Goal: Task Accomplishment & Management: Manage account settings

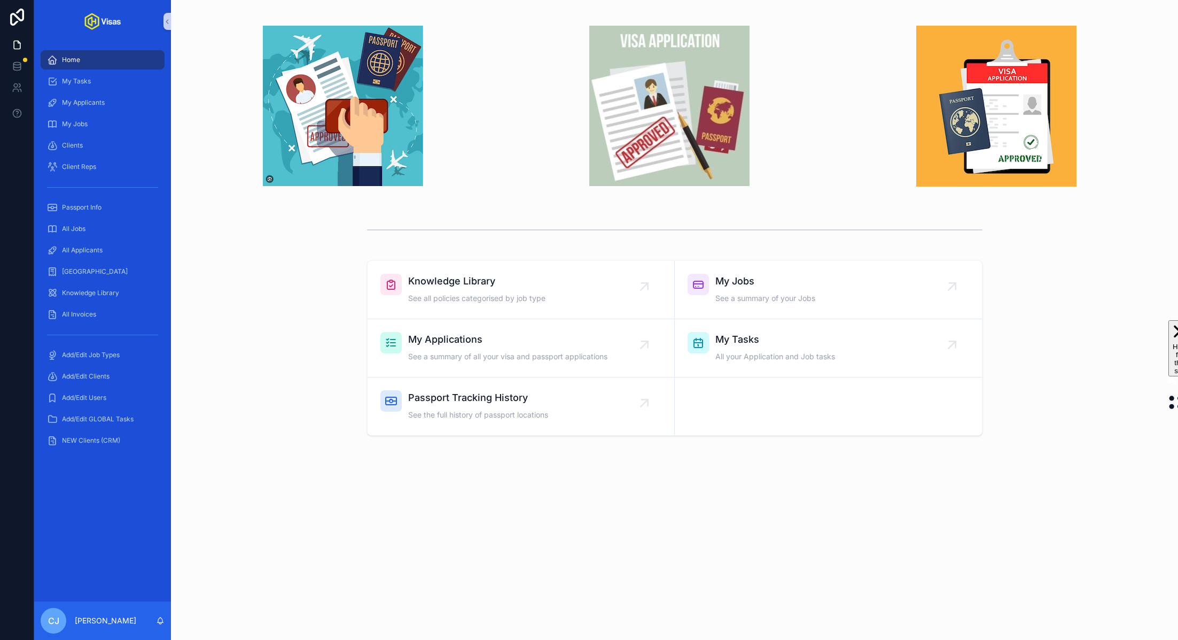
click at [92, 238] on div "All Jobs" at bounding box center [102, 228] width 137 height 21
click at [88, 229] on div "All Jobs" at bounding box center [102, 228] width 111 height 17
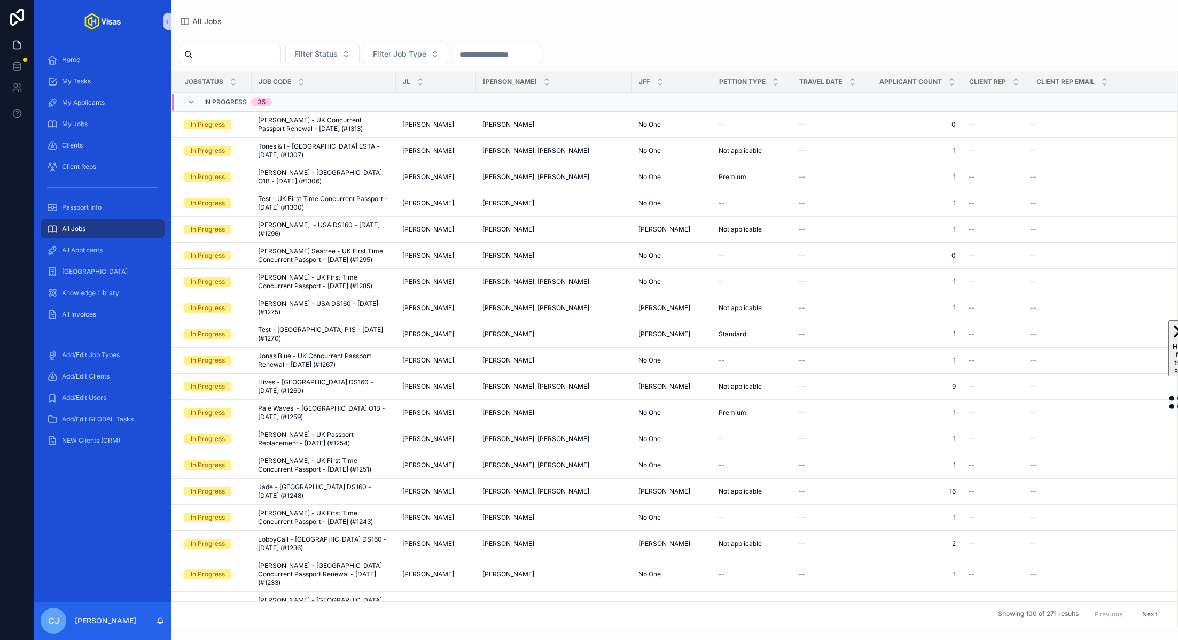
click at [242, 59] on input "scrollable content" at bounding box center [237, 54] width 88 height 15
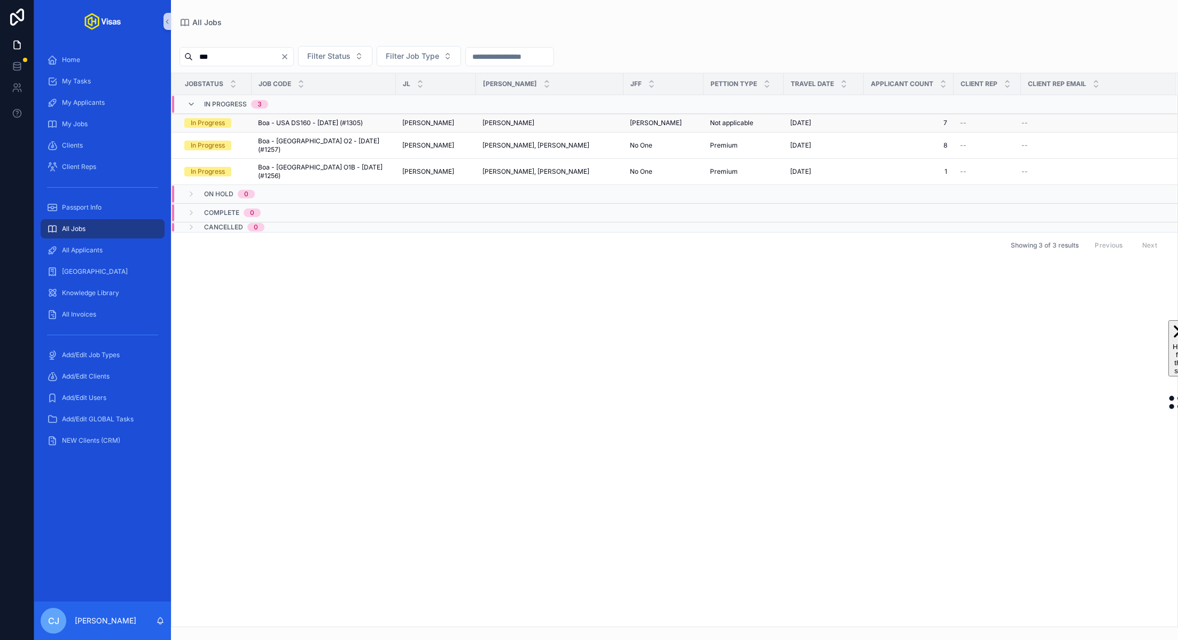
type input "***"
click at [333, 128] on td "Boa - [GEOGRAPHIC_DATA] DS160 - [DATE] (#1305) Boa - [GEOGRAPHIC_DATA] DS160 - …" at bounding box center [324, 123] width 144 height 19
click at [333, 122] on span "Boa - USA DS160 - [DATE] (#1305)" at bounding box center [310, 123] width 105 height 9
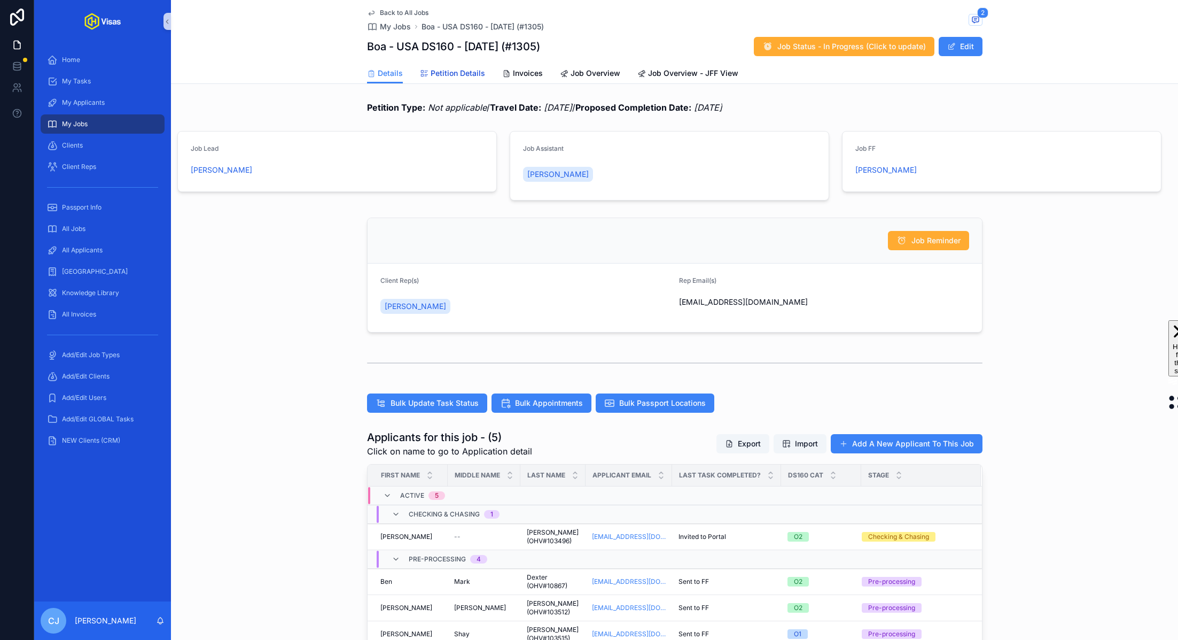
click at [448, 75] on span "Petition Details" at bounding box center [458, 73] width 55 height 11
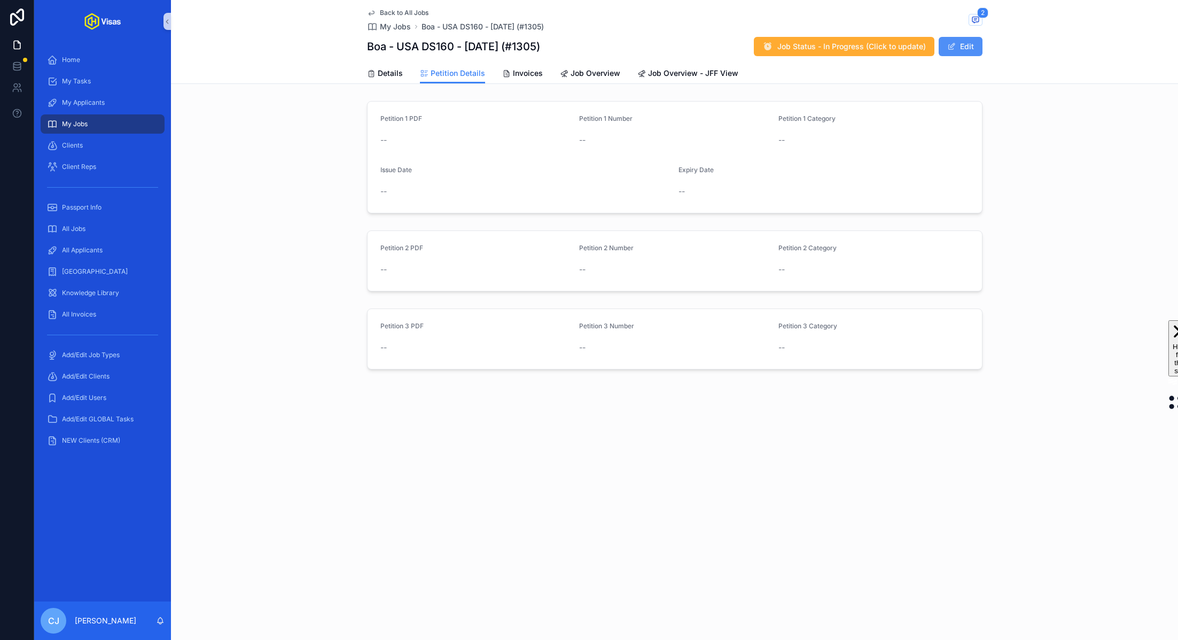
click at [957, 47] on button "Edit" at bounding box center [961, 46] width 44 height 19
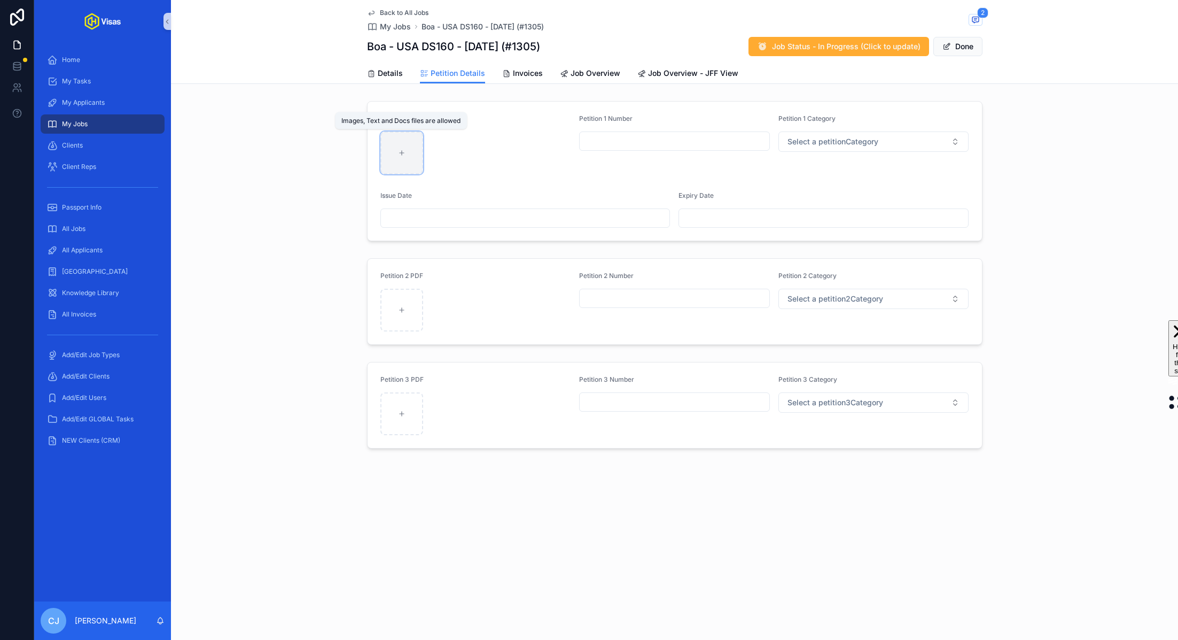
click at [411, 159] on div "scrollable content" at bounding box center [401, 152] width 43 height 43
type input "**********"
click at [403, 308] on icon "scrollable content" at bounding box center [401, 309] width 7 height 7
type input "**********"
click at [657, 302] on input "scrollable content" at bounding box center [675, 298] width 190 height 15
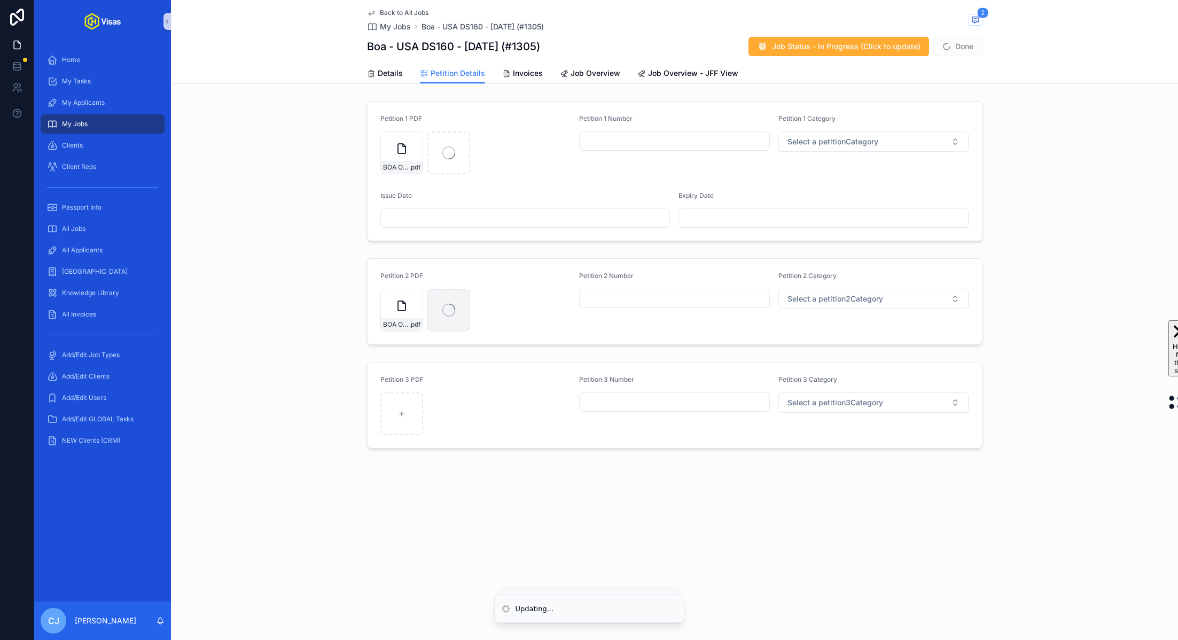
paste input "**********"
type input "**********"
click at [842, 301] on span "Select a petition2Category" at bounding box center [836, 298] width 96 height 11
click at [818, 354] on div "O2" at bounding box center [873, 356] width 185 height 16
click at [660, 139] on input "scrollable content" at bounding box center [675, 141] width 190 height 15
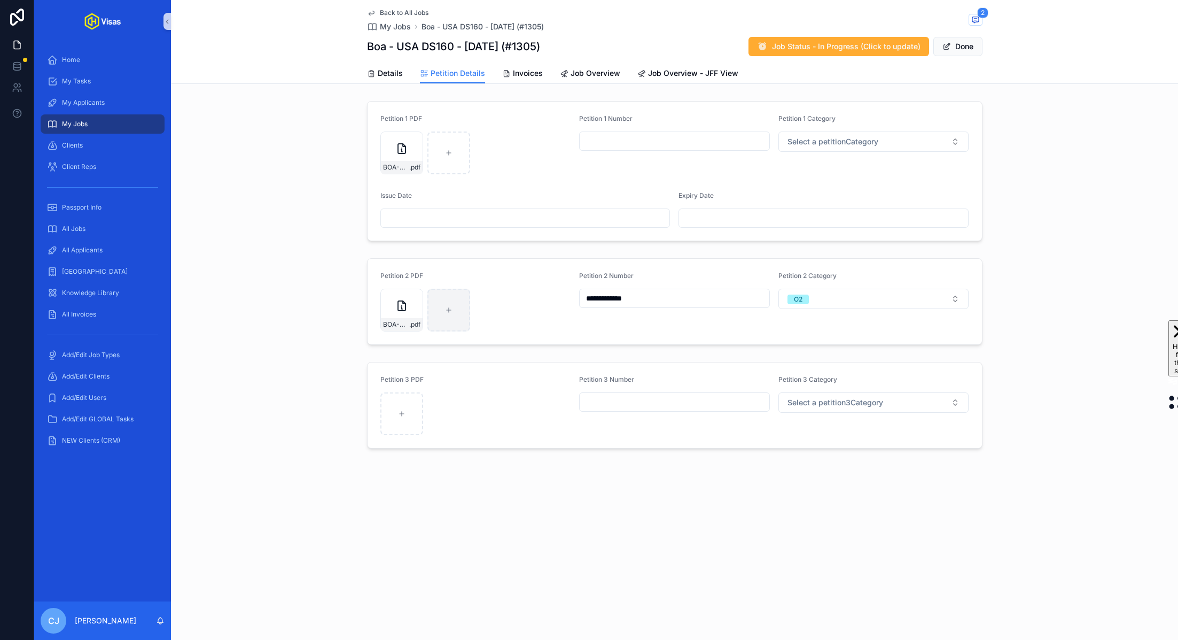
paste input "**********"
type input "**********"
click at [838, 144] on span "Select a petitionCategory" at bounding box center [833, 141] width 91 height 11
click at [826, 185] on div "O1" at bounding box center [873, 184] width 185 height 16
click at [947, 50] on span "scrollable content" at bounding box center [947, 46] width 9 height 9
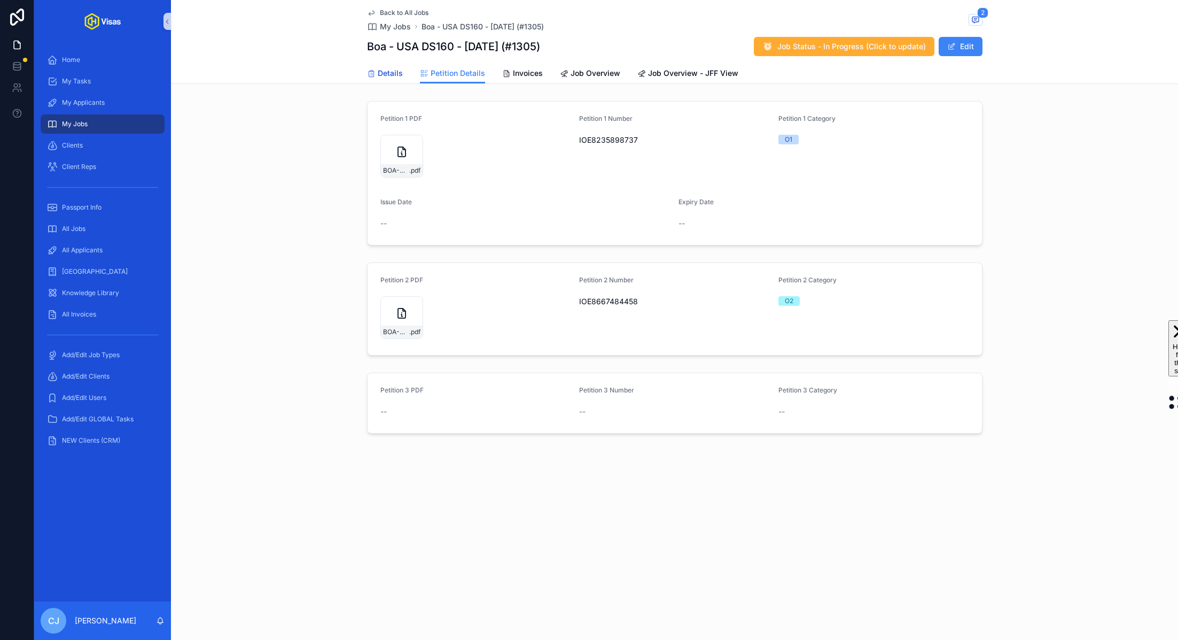
click at [392, 65] on link "Details" at bounding box center [385, 74] width 36 height 21
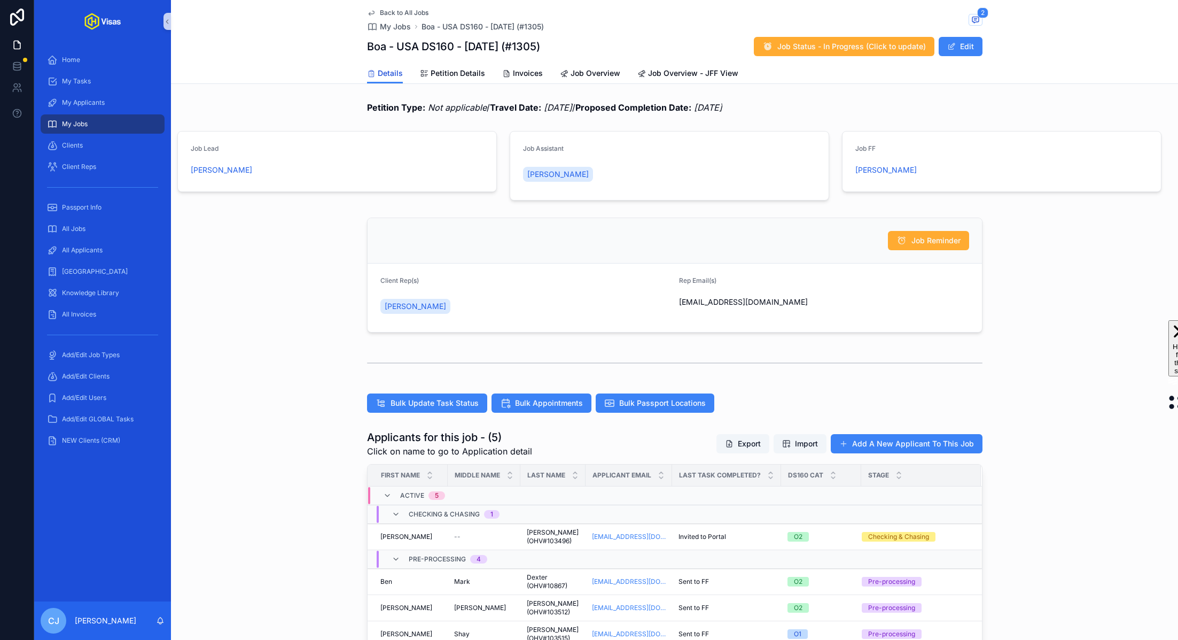
scroll to position [240, 0]
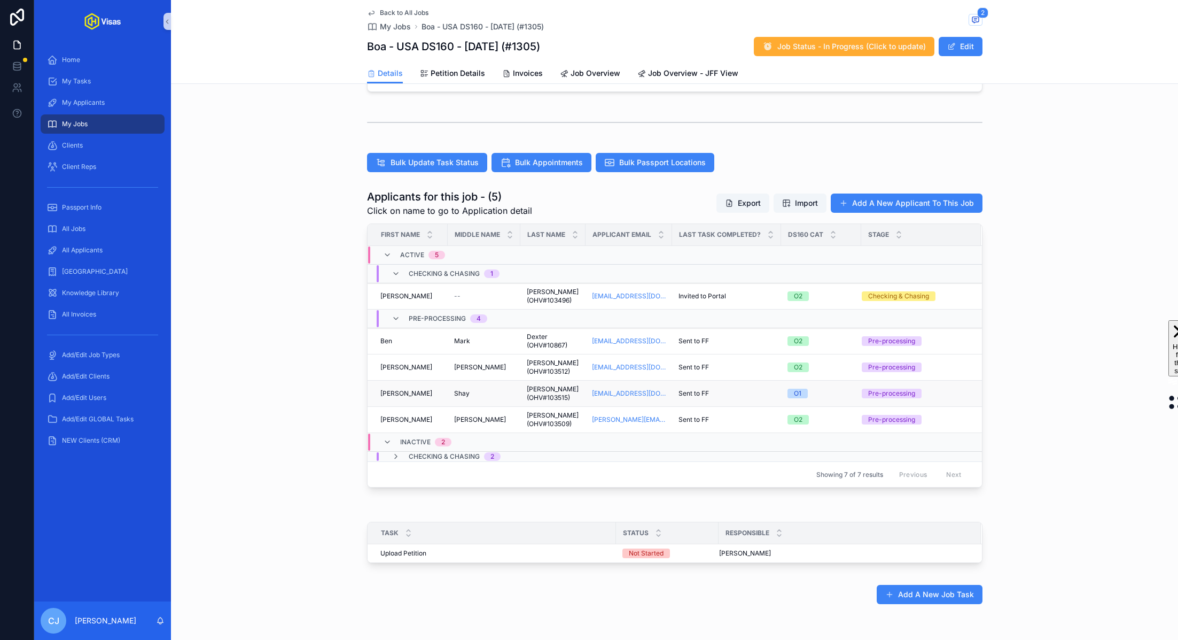
click at [558, 395] on span "[PERSON_NAME] (OHV#103515)" at bounding box center [553, 393] width 52 height 17
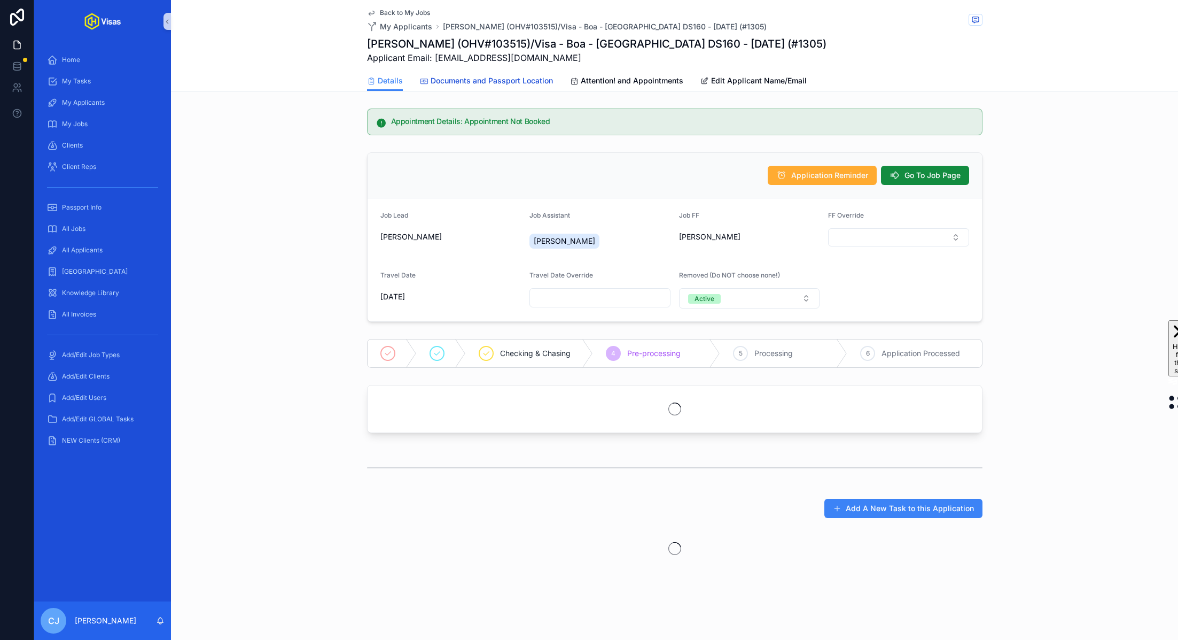
click at [502, 73] on link "Documents and Passport Location" at bounding box center [486, 81] width 133 height 21
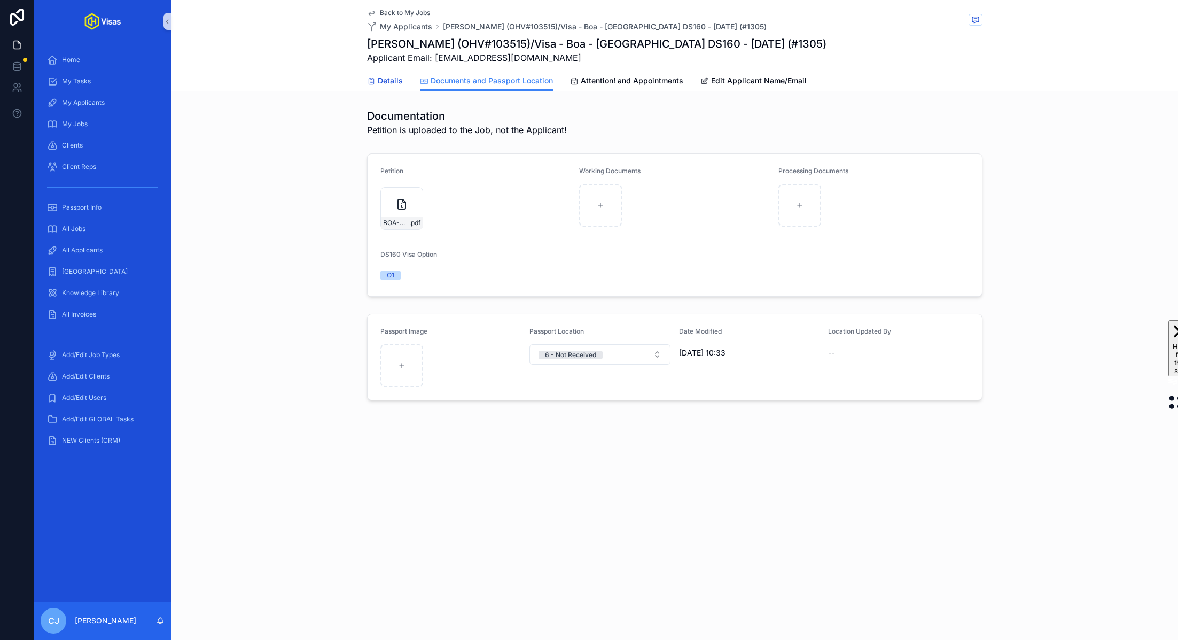
click at [383, 81] on span "Details" at bounding box center [390, 80] width 25 height 11
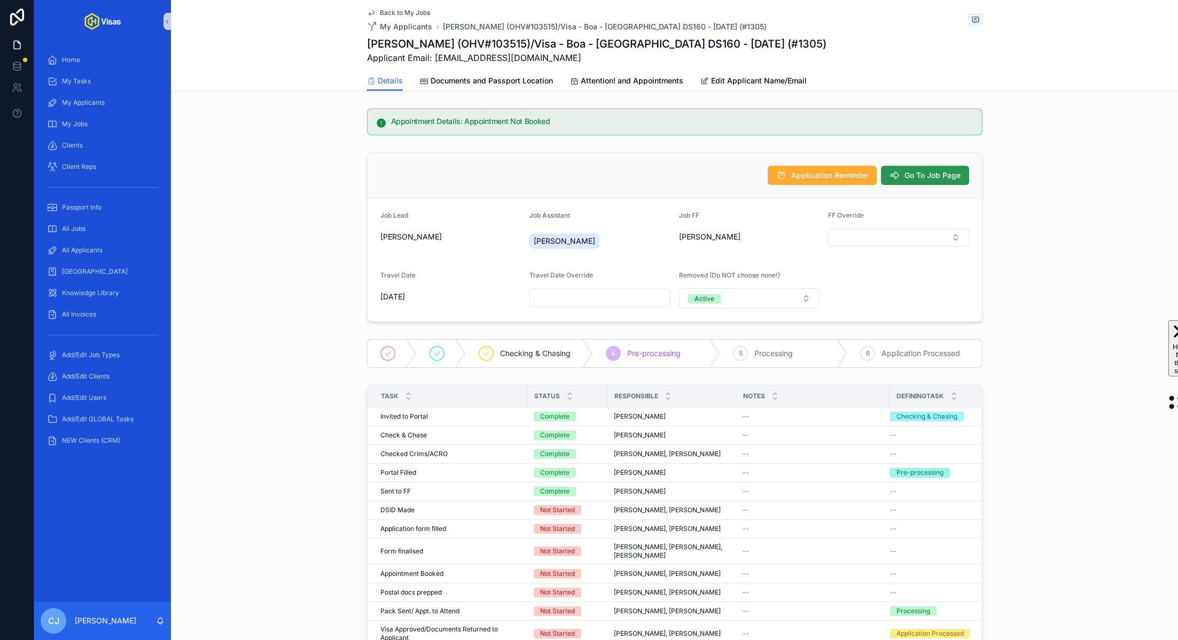
click at [948, 170] on span "Go To Job Page" at bounding box center [933, 175] width 56 height 11
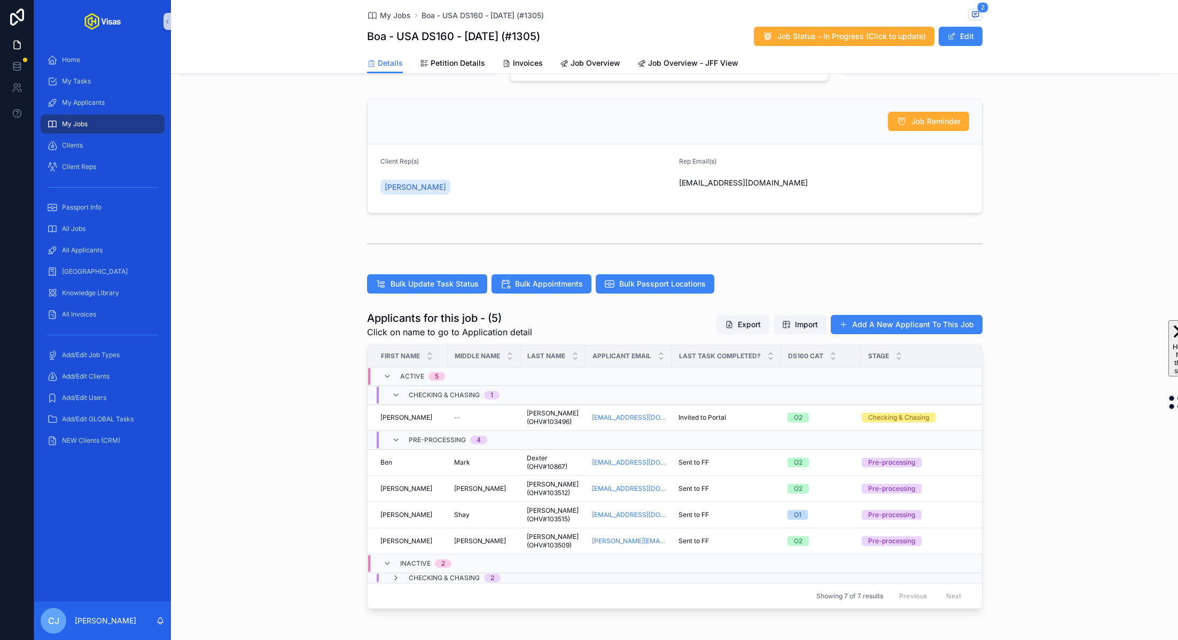
scroll to position [211, 0]
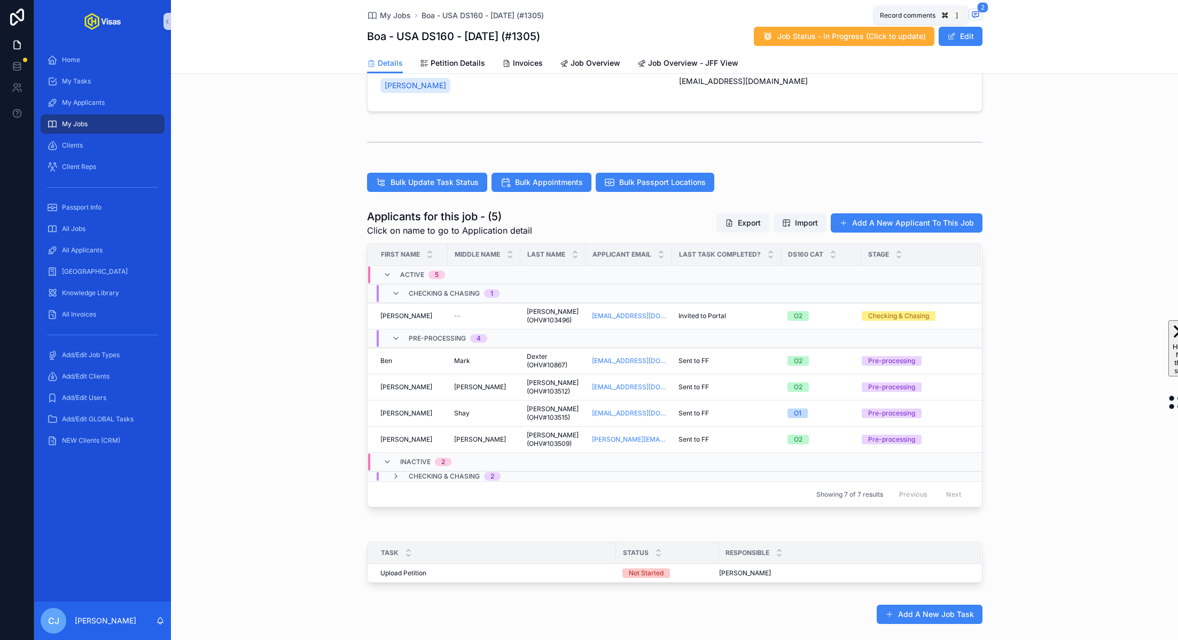
click at [978, 7] on span "2" at bounding box center [982, 7] width 11 height 11
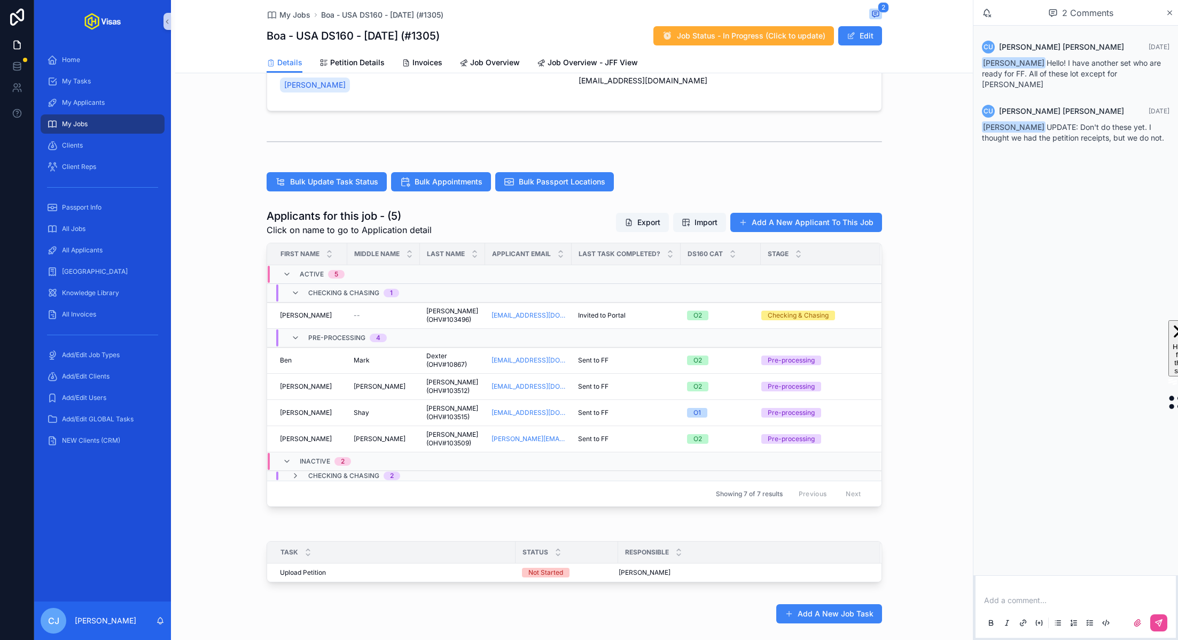
click at [907, 382] on div "Applicants for this job - (5) Click on name to go to Application detail Export …" at bounding box center [574, 357] width 798 height 307
click at [370, 38] on h1 "Boa - USA DS160 - [DATE] (#1305)" at bounding box center [353, 35] width 173 height 15
copy h1 "Boa - USA DS160 - [DATE] (#1305)"
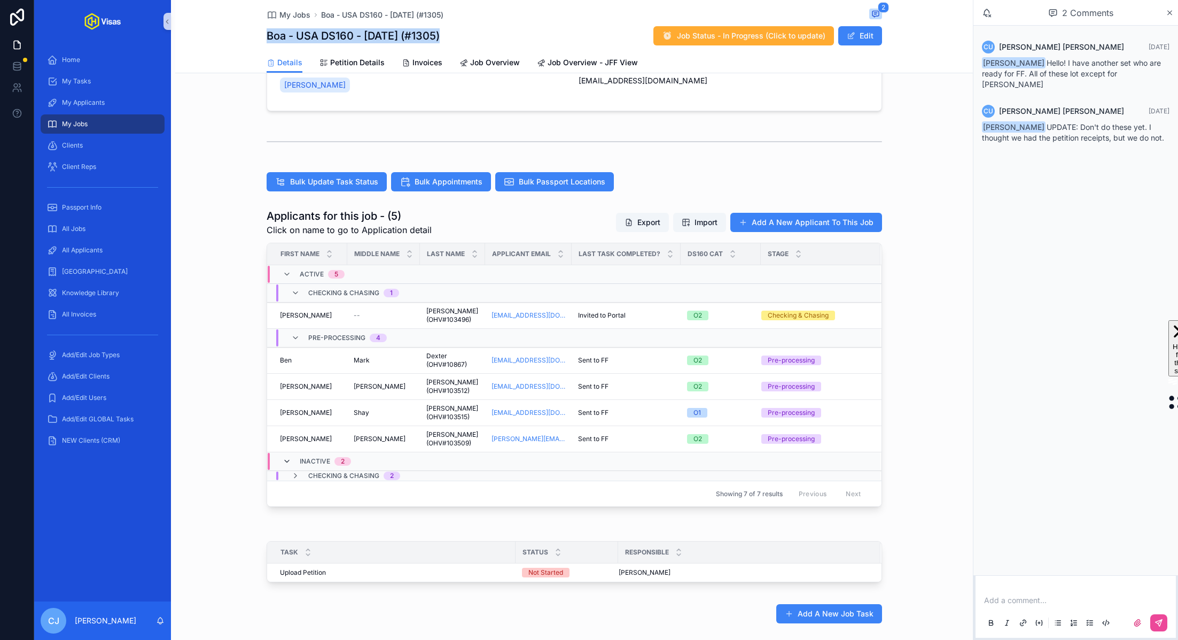
click at [286, 458] on icon "scrollable content" at bounding box center [287, 461] width 9 height 9
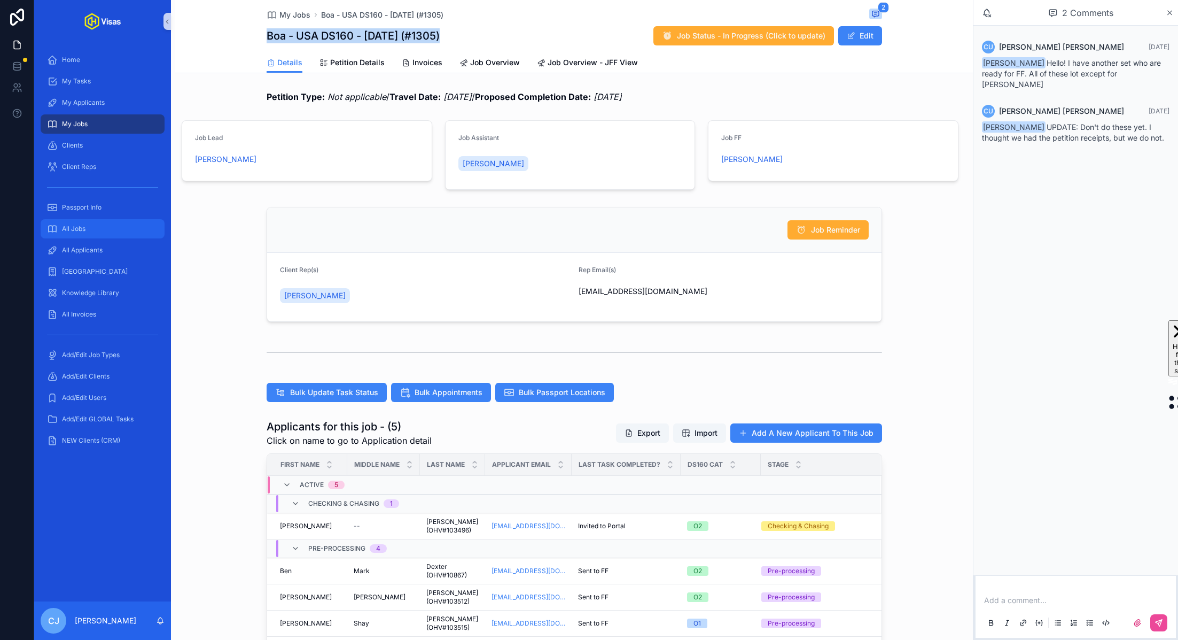
click at [84, 235] on div "All Jobs" at bounding box center [102, 228] width 111 height 17
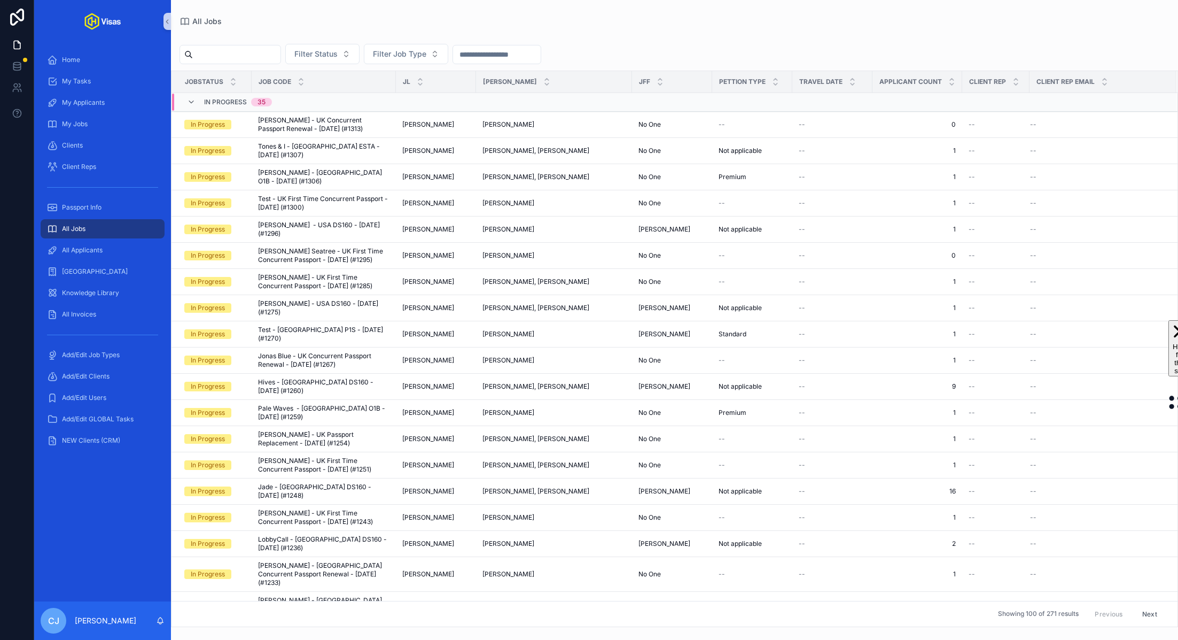
click at [248, 51] on input "scrollable content" at bounding box center [237, 54] width 88 height 15
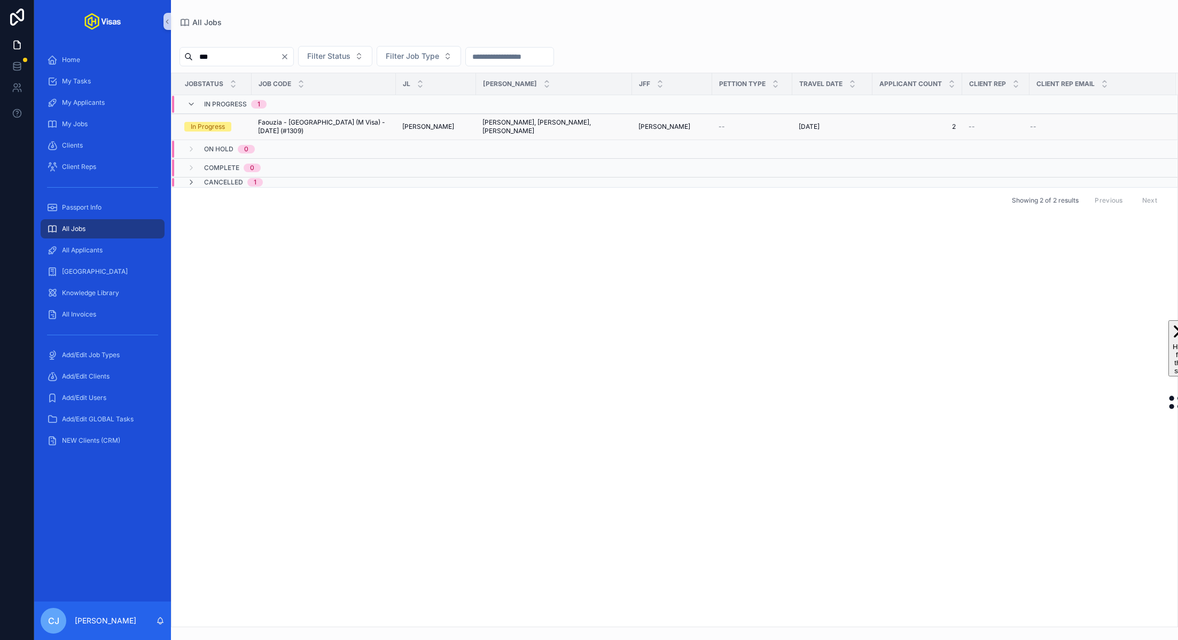
type input "***"
click at [283, 131] on td "Faouzia - [GEOGRAPHIC_DATA] (M Visa) - [DATE] (#1309) Faouzia - [GEOGRAPHIC_DAT…" at bounding box center [324, 127] width 144 height 26
click at [377, 131] on td "Faouzia - [GEOGRAPHIC_DATA] (M Visa) - [DATE] (#1309) Faouzia - [GEOGRAPHIC_DAT…" at bounding box center [324, 127] width 144 height 26
click at [371, 126] on span "Faouzia - [GEOGRAPHIC_DATA] (M Visa) - [DATE] (#1309)" at bounding box center [323, 126] width 131 height 17
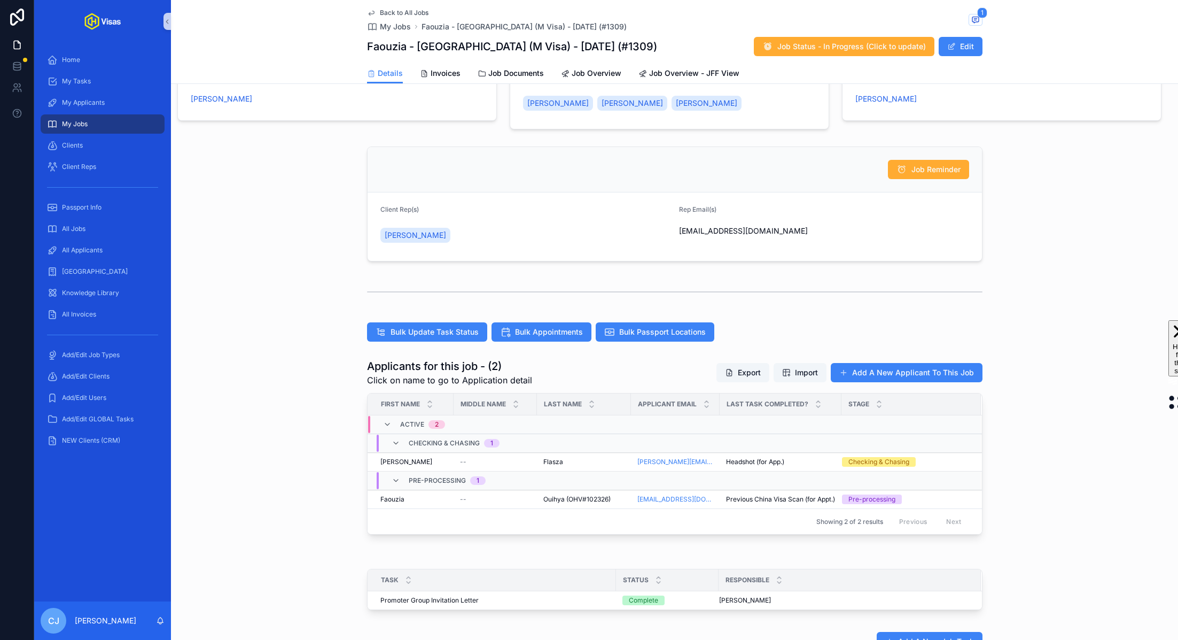
scroll to position [138, 0]
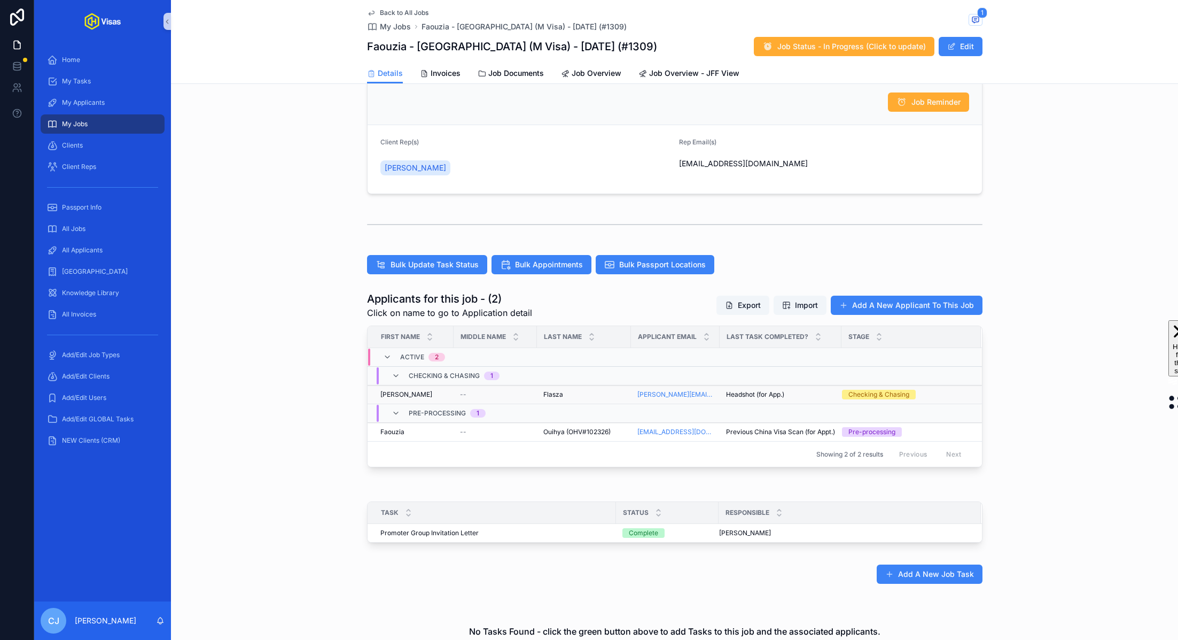
click at [560, 390] on span "Flasza" at bounding box center [553, 394] width 20 height 9
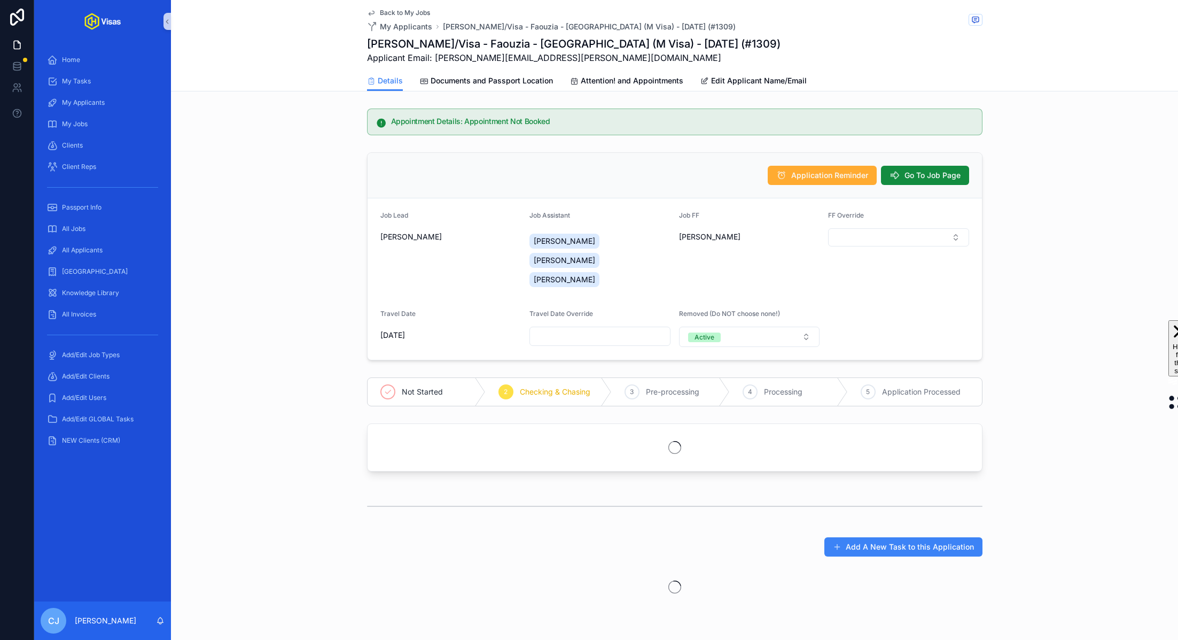
click at [416, 37] on h1 "[PERSON_NAME]/Visa - Faouzia - [GEOGRAPHIC_DATA] (M Visa) - [DATE] (#1309)" at bounding box center [574, 43] width 414 height 15
copy h1 "Flasza"
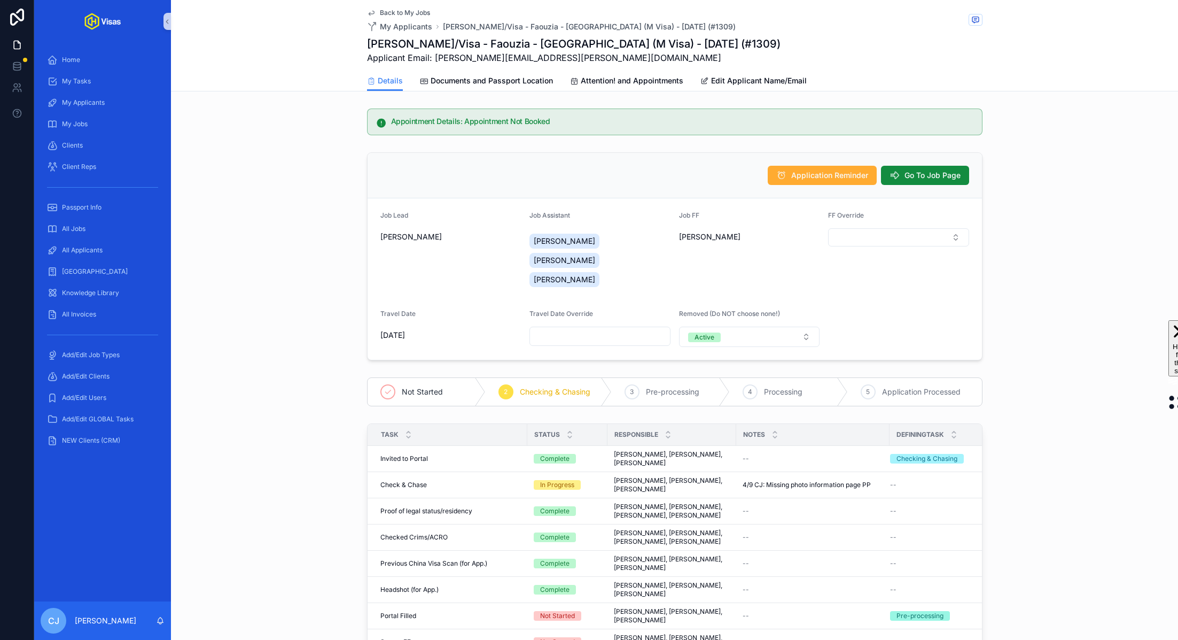
click at [446, 42] on h1 "[PERSON_NAME]/Visa - Faouzia - [GEOGRAPHIC_DATA] (M Visa) - [DATE] (#1309)" at bounding box center [574, 43] width 414 height 15
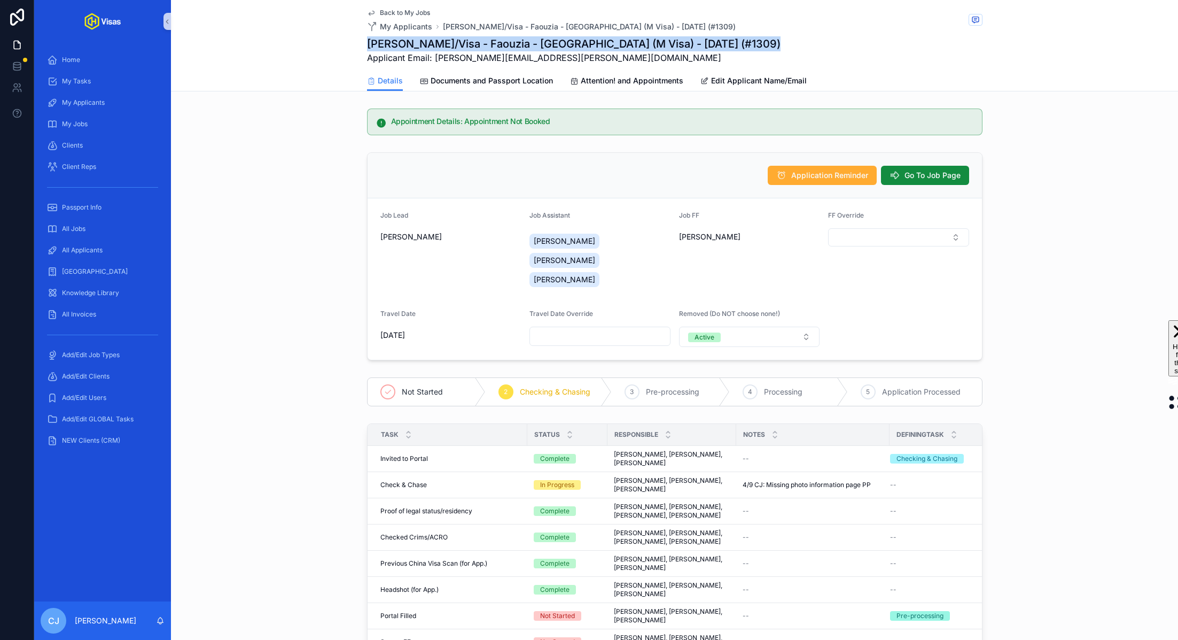
click at [446, 42] on h1 "[PERSON_NAME]/Visa - Faouzia - [GEOGRAPHIC_DATA] (M Visa) - [DATE] (#1309)" at bounding box center [574, 43] width 414 height 15
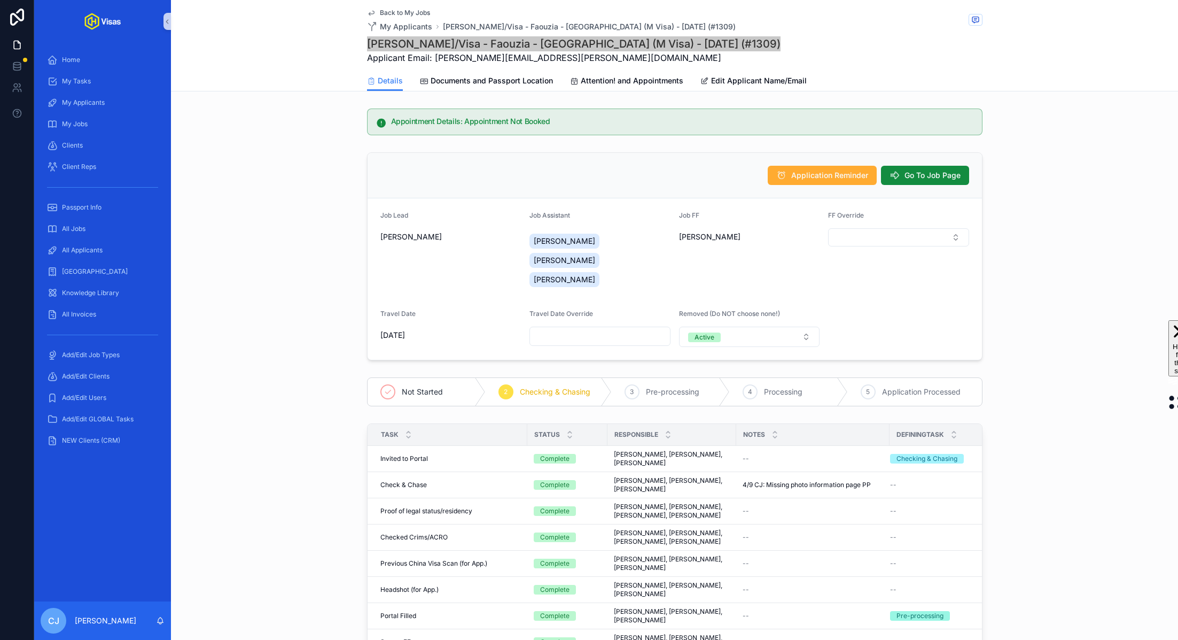
drag, startPoint x: 416, startPoint y: 569, endPoint x: 282, endPoint y: 2, distance: 583.1
